Goal: Information Seeking & Learning: Find specific fact

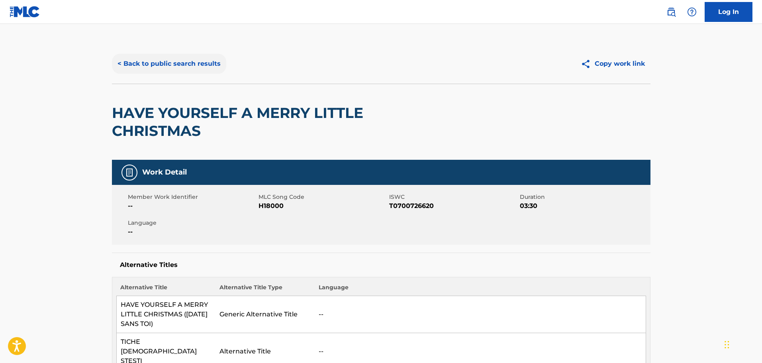
click at [205, 67] on button "< Back to public search results" at bounding box center [169, 64] width 114 height 20
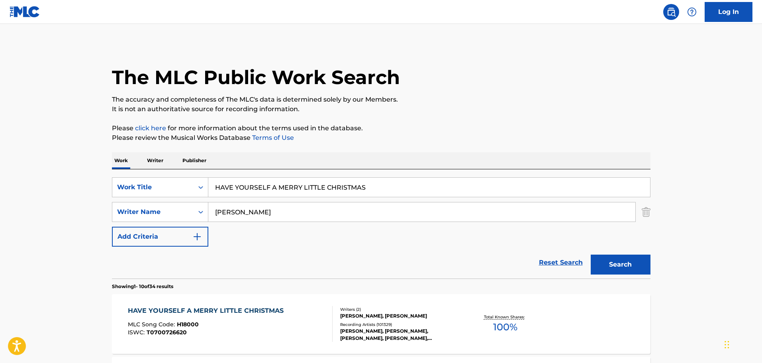
drag, startPoint x: 409, startPoint y: 196, endPoint x: 403, endPoint y: 191, distance: 7.6
click at [407, 194] on div "HAVE YOURSELF A MERRY LITTLE CHRISTMAS" at bounding box center [429, 187] width 442 height 20
drag, startPoint x: 397, startPoint y: 190, endPoint x: 86, endPoint y: 180, distance: 311.1
paste input "Count It All Joy [PERSON_NAME]"
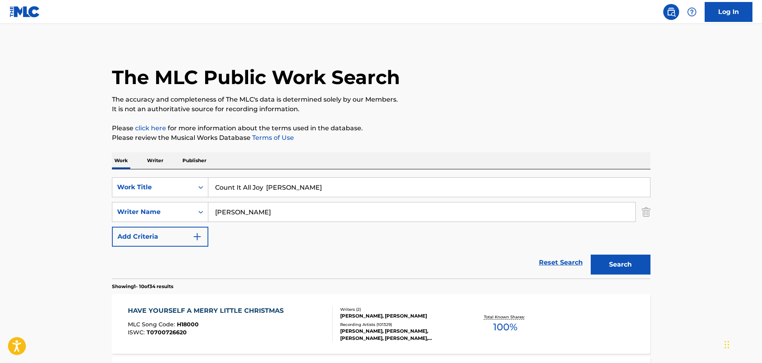
type input "Count It All Joy [PERSON_NAME]"
drag, startPoint x: 262, startPoint y: 215, endPoint x: 175, endPoint y: 213, distance: 87.6
click at [175, 213] on div "SearchWithCriteriad41dc423-88bb-4bc5-9f2e-086f1a0eed3b Writer Name [PERSON_NAME]" at bounding box center [381, 212] width 538 height 20
paste input "[PERSON_NAME]"
type input "[PERSON_NAME]"
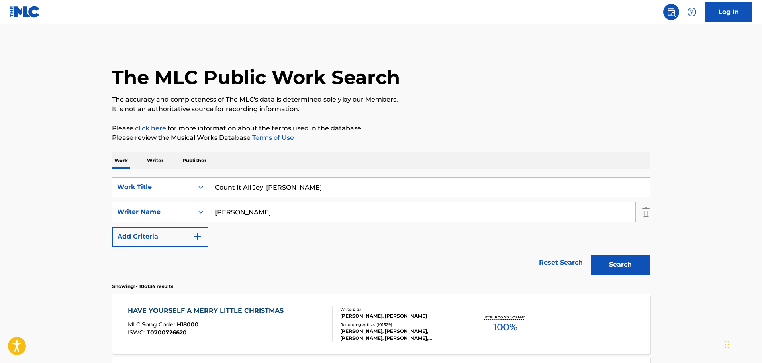
drag, startPoint x: 268, startPoint y: 187, endPoint x: 344, endPoint y: 187, distance: 76.1
click at [344, 187] on input "Count It All Joy [PERSON_NAME]" at bounding box center [429, 187] width 442 height 19
type input "Count It All Joy"
click at [634, 264] on button "Search" at bounding box center [621, 264] width 60 height 20
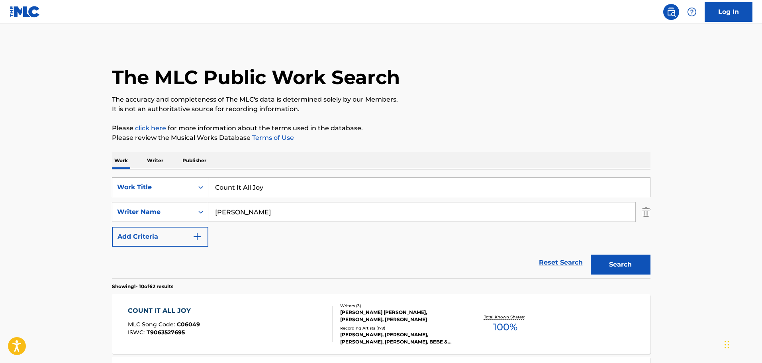
scroll to position [40, 0]
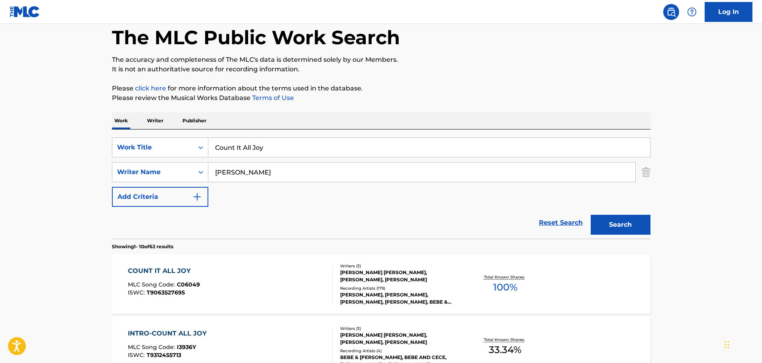
click at [383, 272] on div "[PERSON_NAME] [PERSON_NAME], [PERSON_NAME], [PERSON_NAME]" at bounding box center [400, 276] width 120 height 14
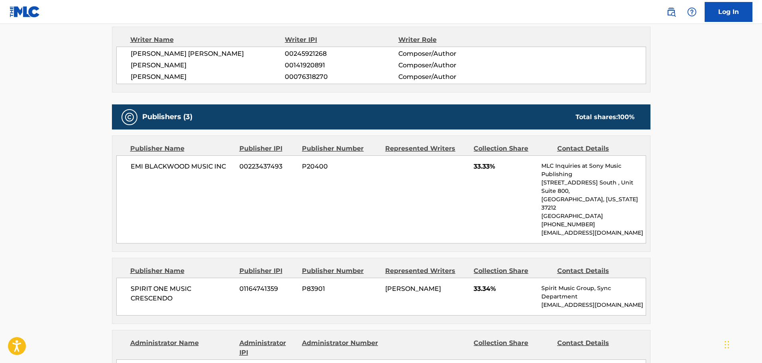
scroll to position [281, 0]
